Goal: Information Seeking & Learning: Learn about a topic

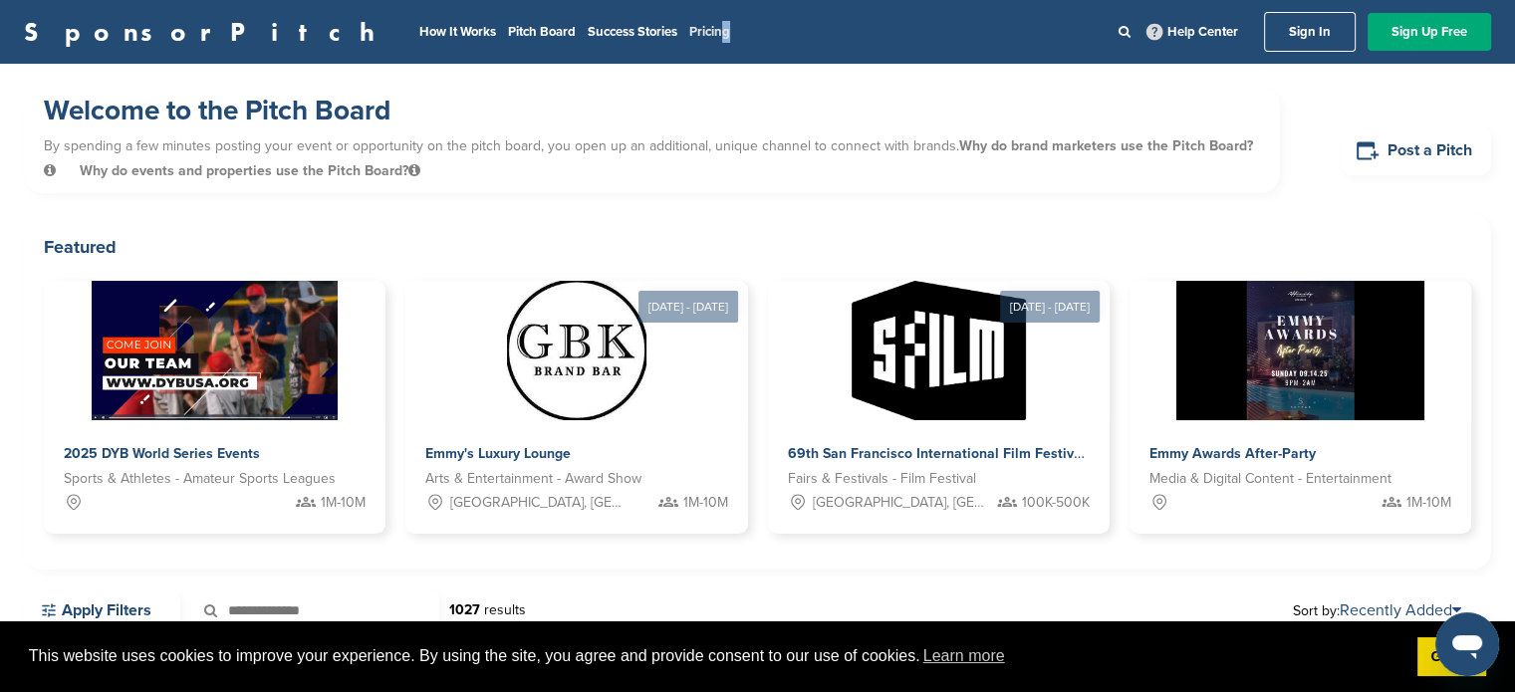
drag, startPoint x: 522, startPoint y: 27, endPoint x: 511, endPoint y: 27, distance: 11.0
click at [511, 27] on nav "How It Works Pitch Board Success Stories Pricing Help Center Sign In Sign Up Fr…" at bounding box center [949, 32] width 1084 height 40
click at [689, 27] on link "Pricing" at bounding box center [709, 32] width 41 height 16
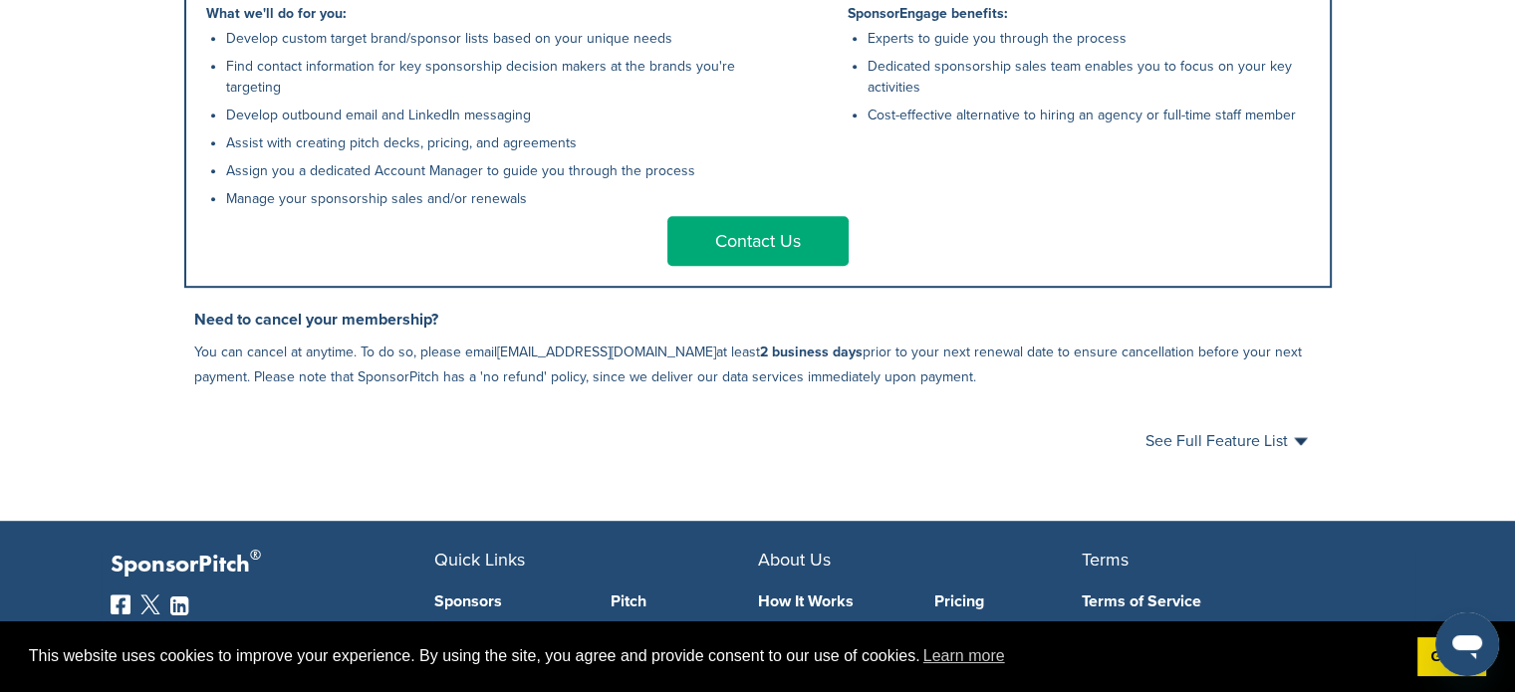
scroll to position [849, 0]
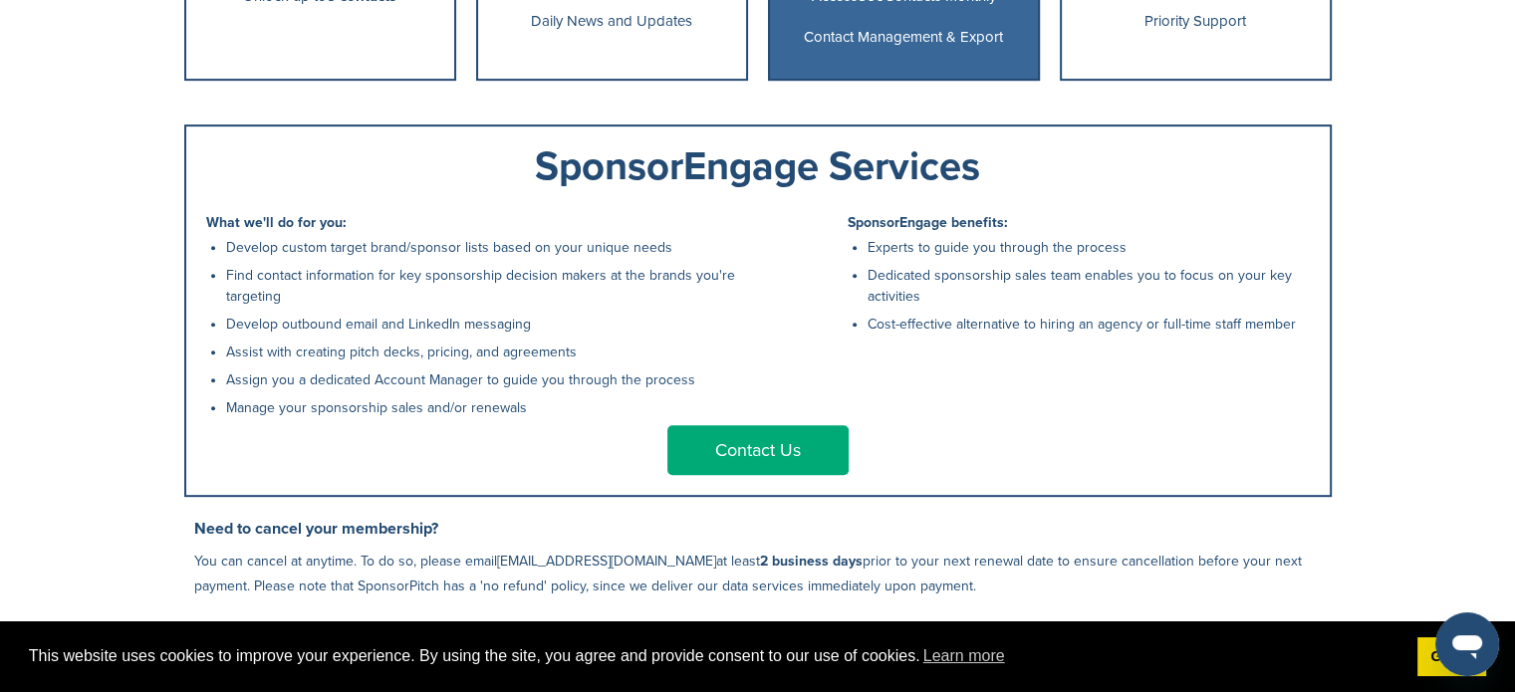
click at [829, 275] on div "What we'll do for you: Develop custom target brand/sponsor lists based on your …" at bounding box center [758, 320] width 1104 height 209
